Goal: Information Seeking & Learning: Learn about a topic

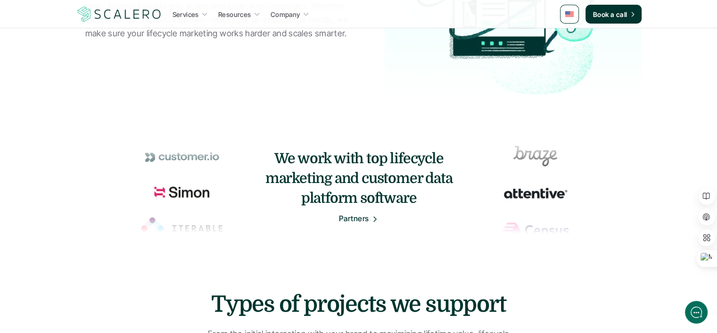
scroll to position [424, 0]
click at [364, 216] on p "Partners" at bounding box center [354, 219] width 30 height 12
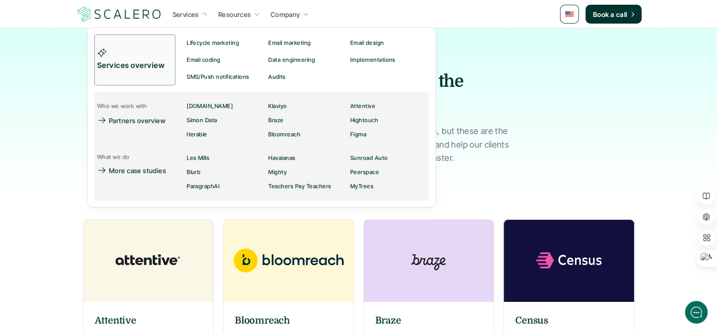
click at [185, 16] on p "Services" at bounding box center [186, 14] width 26 height 10
click at [197, 44] on p "Lifecycle marketing" at bounding box center [213, 43] width 52 height 7
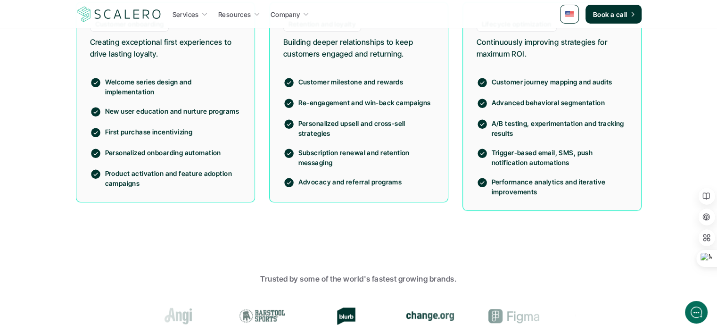
scroll to position [802, 0]
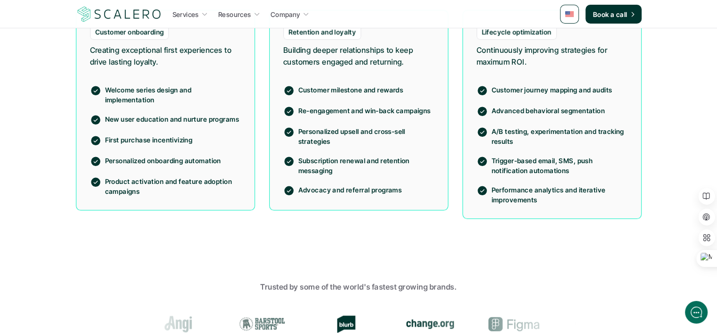
click at [515, 92] on p "Customer journey mapping and audits" at bounding box center [560, 90] width 136 height 10
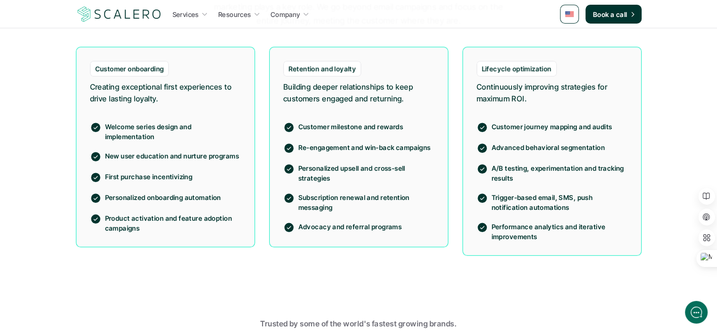
scroll to position [707, 0]
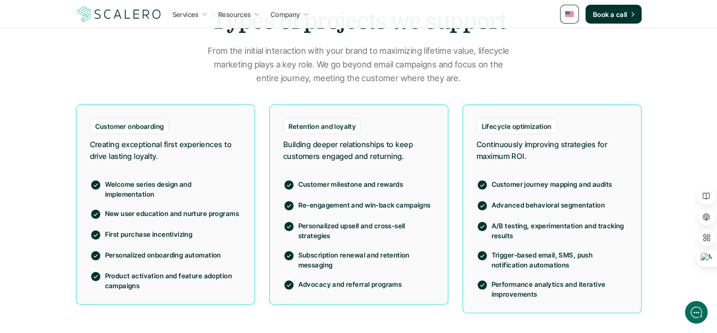
click at [527, 128] on p "Lifecycle optimization" at bounding box center [517, 126] width 70 height 10
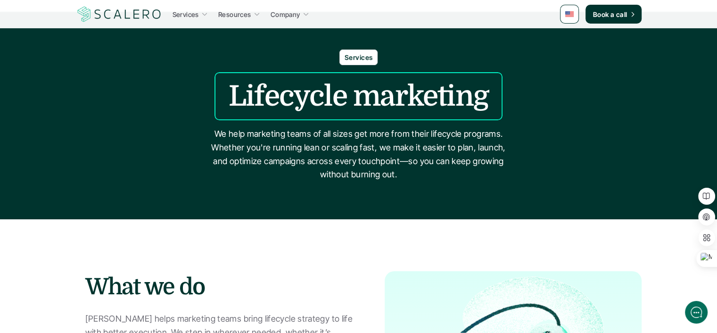
scroll to position [0, 0]
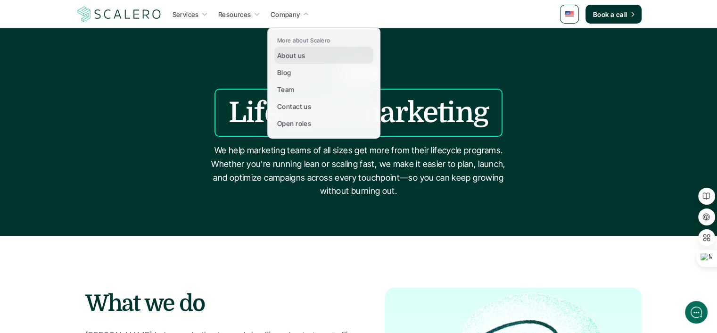
click at [285, 58] on p "About us" at bounding box center [291, 55] width 28 height 10
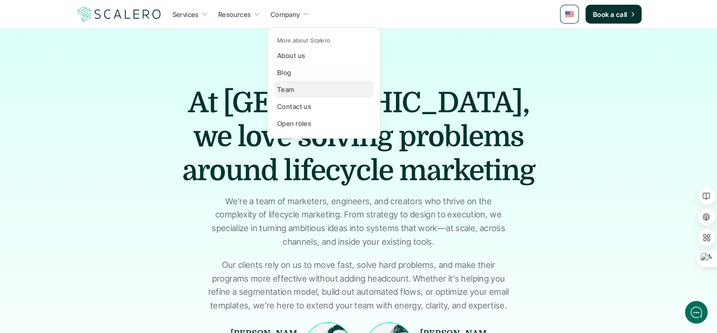
click at [294, 85] on div "Team" at bounding box center [288, 88] width 23 height 11
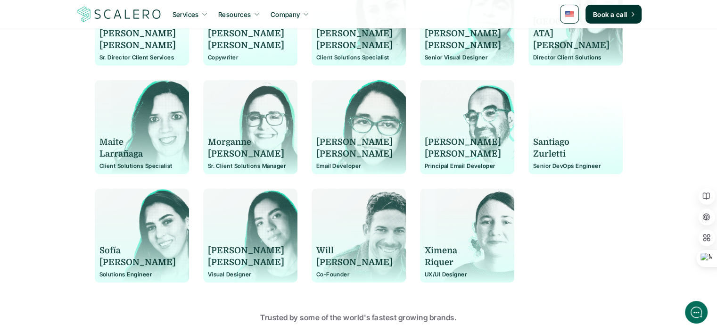
scroll to position [896, 0]
